Goal: Task Accomplishment & Management: Use online tool/utility

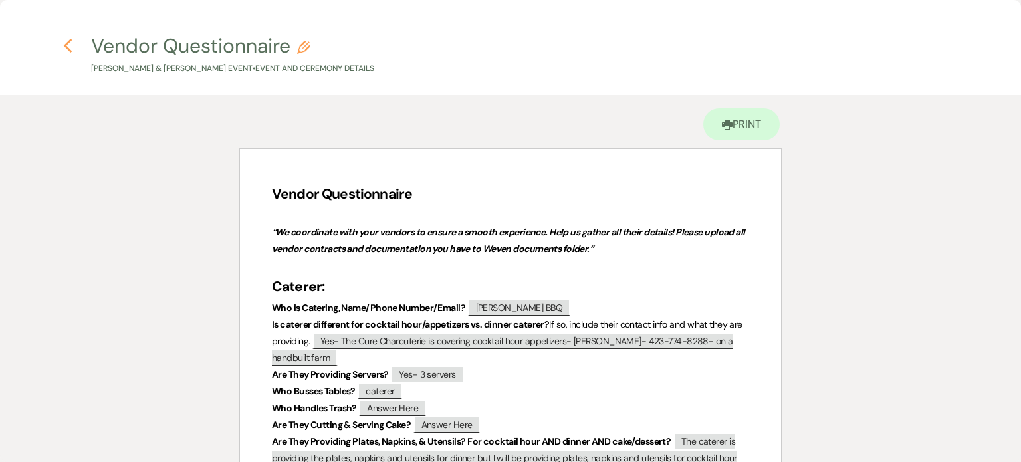
click at [67, 45] on icon "Previous" at bounding box center [68, 46] width 10 height 16
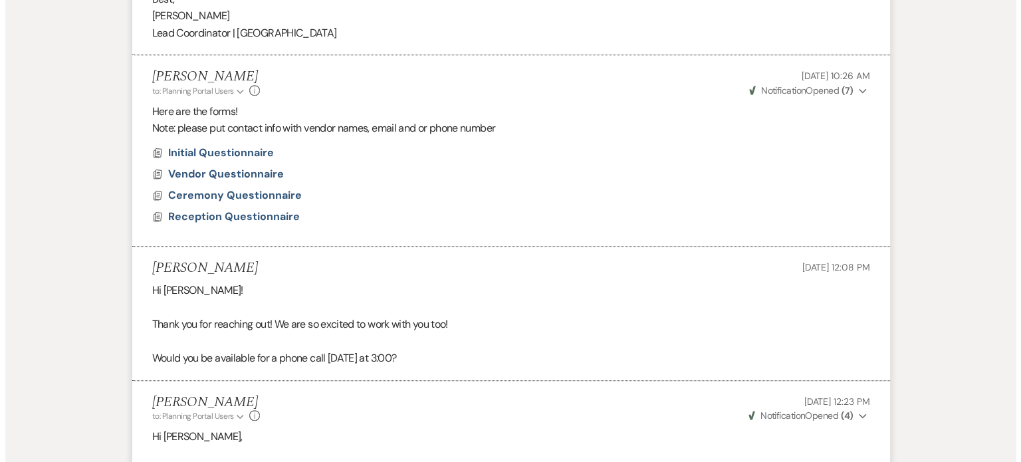
scroll to position [1031, 0]
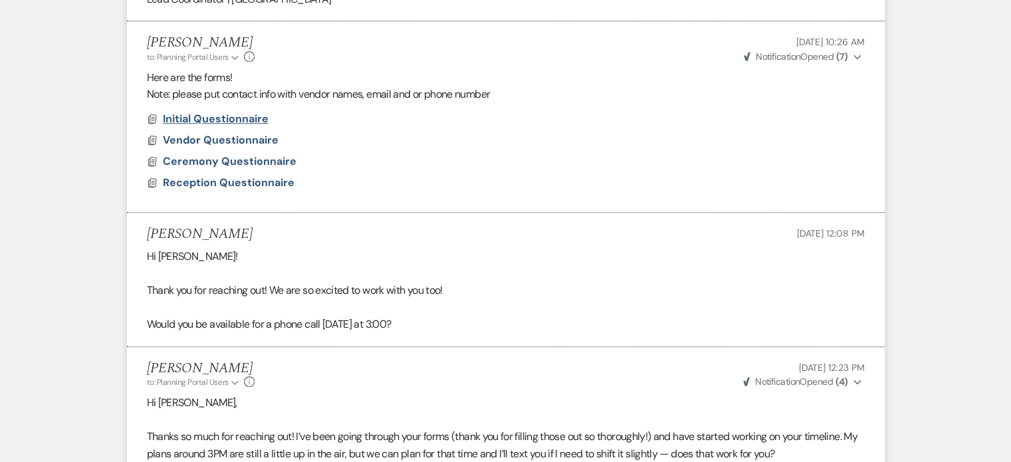
click at [253, 116] on span "Initial Questionnaire" at bounding box center [216, 119] width 106 height 14
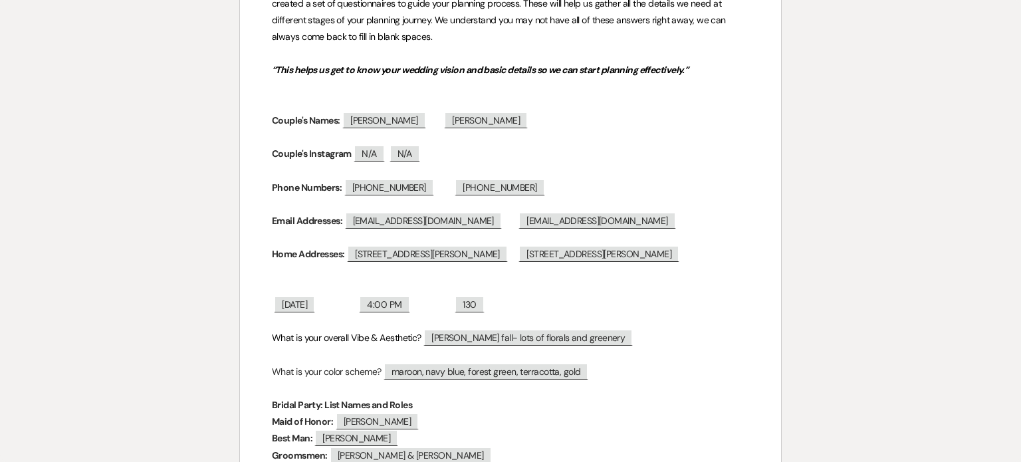
scroll to position [221, 0]
click at [484, 304] on span "130" at bounding box center [469, 304] width 29 height 17
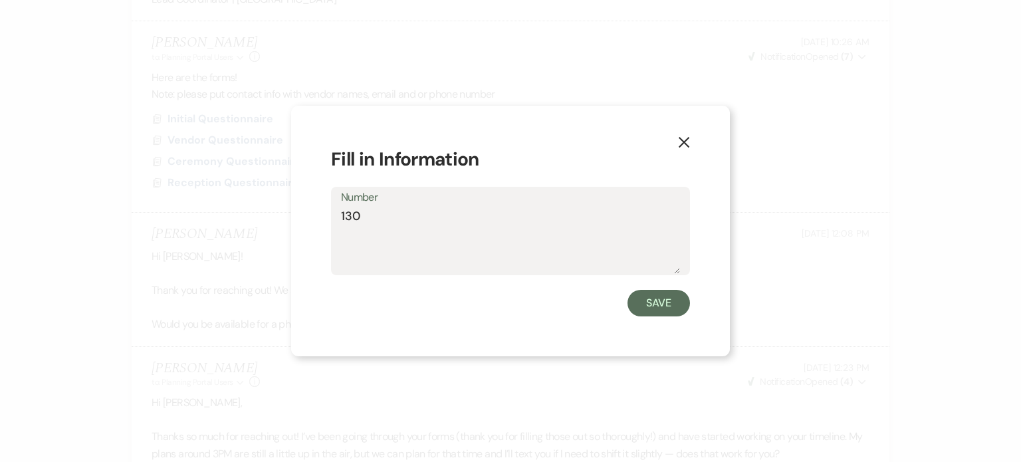
click at [399, 208] on textarea "130" at bounding box center [510, 240] width 339 height 66
click at [399, 208] on textarea "1" at bounding box center [510, 240] width 339 height 66
click at [399, 208] on textarea "27" at bounding box center [510, 240] width 339 height 66
type textarea "2"
type textarea "127"
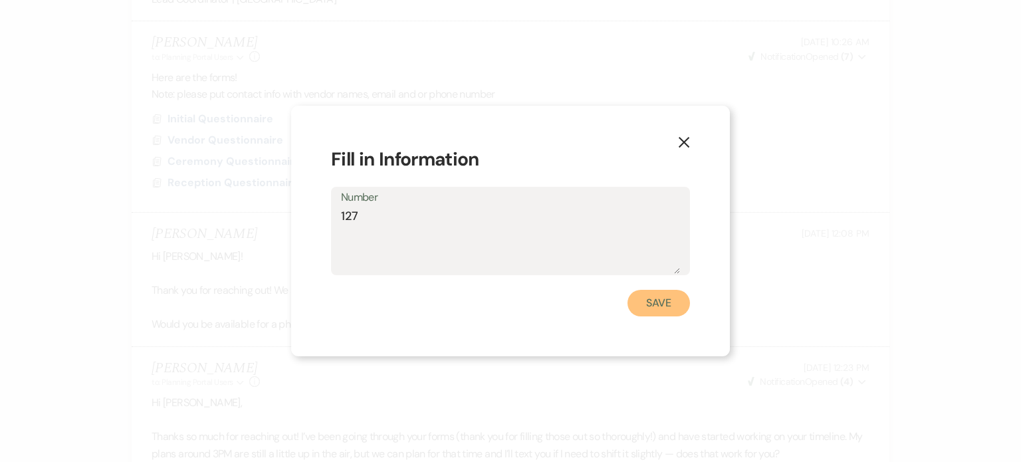
click at [645, 298] on button "Save" at bounding box center [658, 303] width 62 height 27
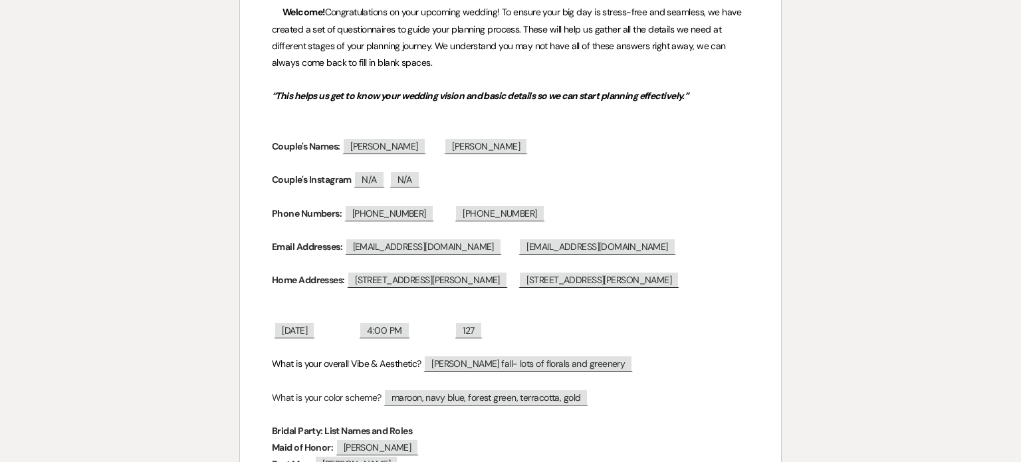
scroll to position [194, 0]
